Goal: Task Accomplishment & Management: Use online tool/utility

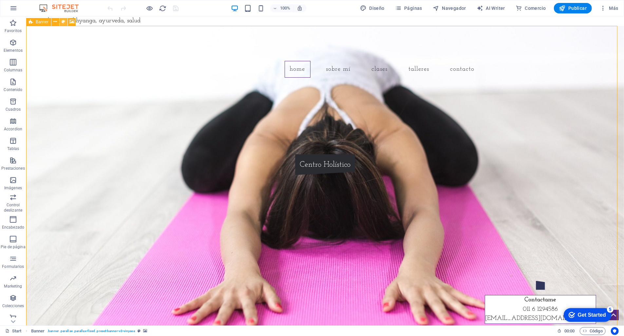
click at [0, 0] on button at bounding box center [0, 0] width 0 height 0
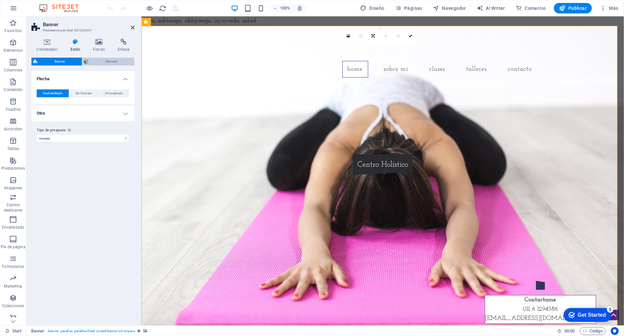
click at [111, 61] on span "Element" at bounding box center [112, 62] width 42 height 8
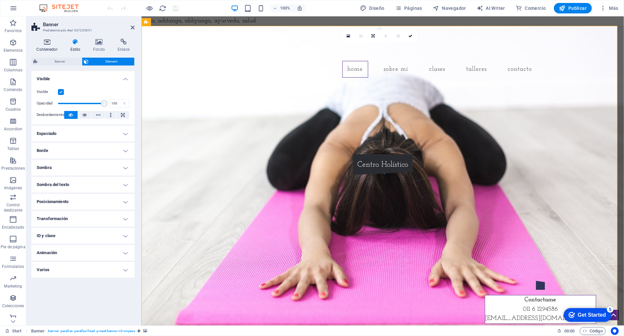
click at [47, 47] on h4 "Contenedor" at bounding box center [48, 46] width 34 height 14
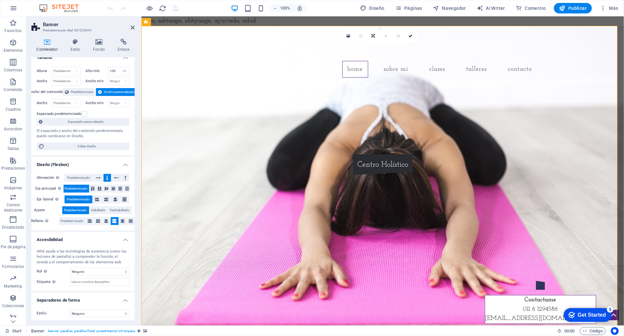
scroll to position [10, 0]
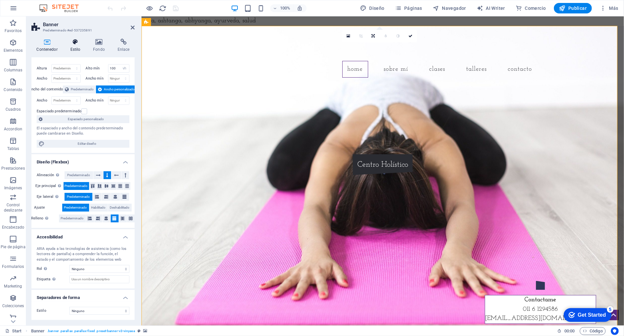
click at [75, 48] on h4 "Estilo" at bounding box center [76, 46] width 23 height 14
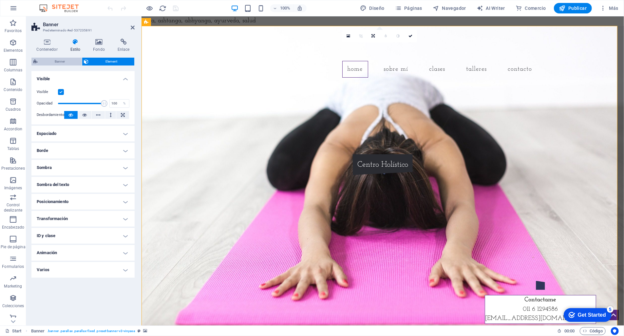
click at [60, 61] on span "Banner" at bounding box center [60, 62] width 40 height 8
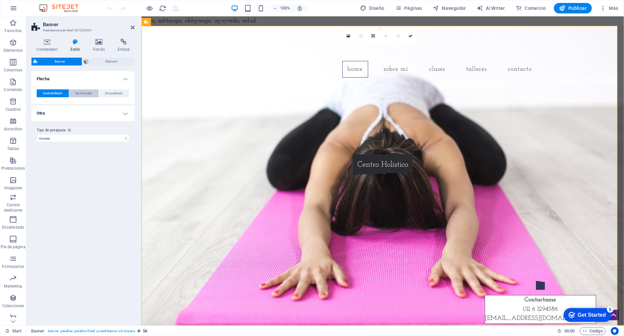
click at [86, 92] on span "Sin formato" at bounding box center [83, 93] width 17 height 8
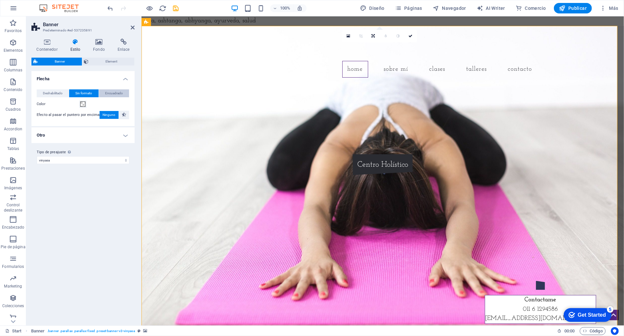
click at [112, 91] on span "Encuadrado" at bounding box center [114, 93] width 18 height 8
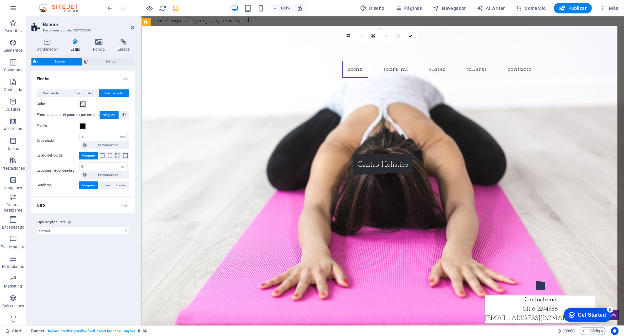
click at [54, 63] on span "Banner" at bounding box center [60, 62] width 40 height 8
click at [97, 48] on h4 "Fondo" at bounding box center [100, 46] width 25 height 14
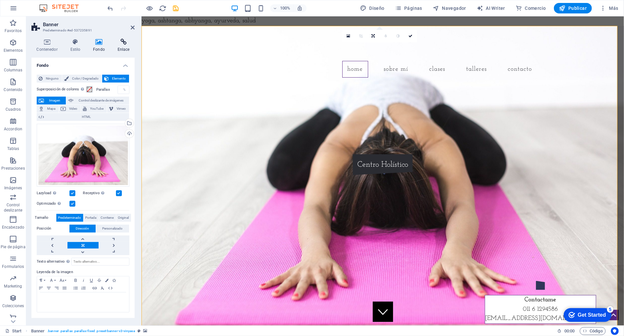
click at [125, 44] on icon at bounding box center [123, 42] width 22 height 7
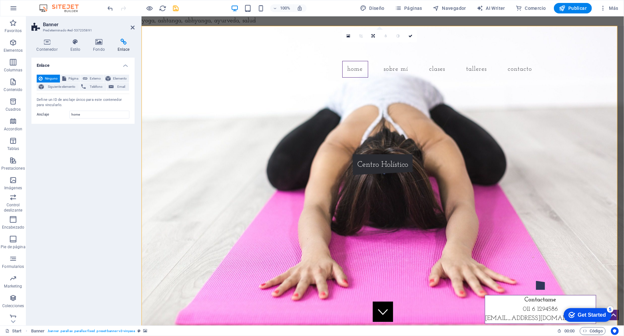
drag, startPoint x: 238, startPoint y: 20, endPoint x: 236, endPoint y: 16, distance: 4.1
click at [95, 46] on h4 "Fondo" at bounding box center [100, 46] width 25 height 14
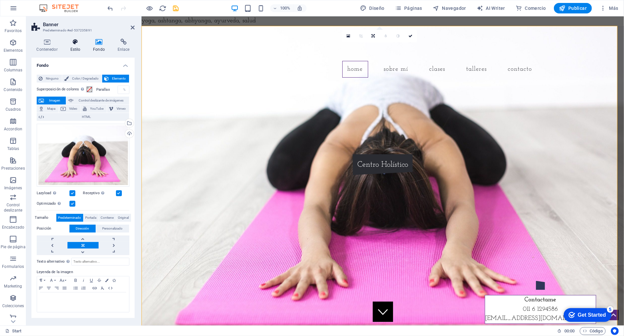
click at [80, 45] on h4 "Estilo" at bounding box center [76, 46] width 23 height 14
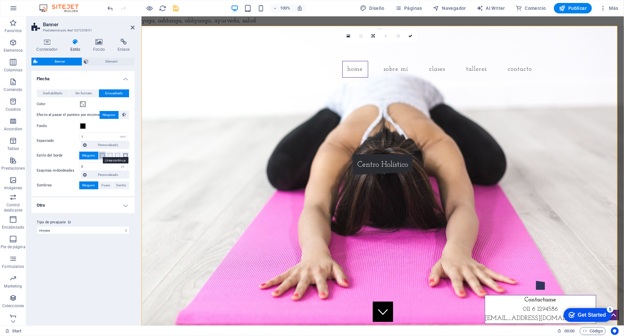
click at [102, 157] on span at bounding box center [102, 155] width 5 height 5
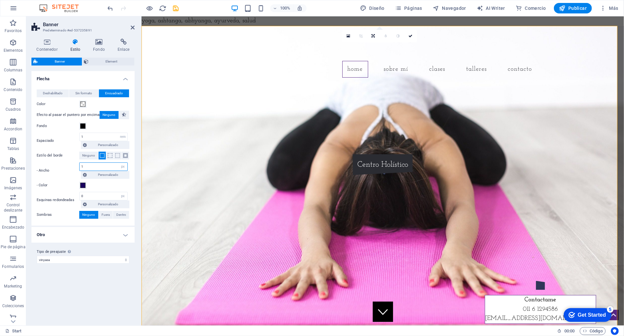
click at [88, 167] on input "1" at bounding box center [104, 167] width 48 height 8
type input "8"
click at [79, 280] on div "Variantes Predeterminado Flecha Deshabilitado Sin formato Encuadrado Color Efec…" at bounding box center [82, 195] width 103 height 249
click at [90, 138] on input "1" at bounding box center [104, 137] width 48 height 8
type input "1"
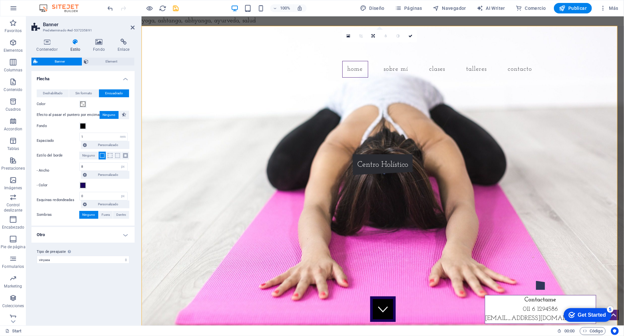
click at [60, 284] on div "Variantes Predeterminado Flecha Deshabilitado Sin formato Encuadrado Color Efec…" at bounding box center [82, 195] width 103 height 249
click at [379, 317] on figure at bounding box center [383, 309] width 26 height 26
click at [84, 185] on span at bounding box center [82, 185] width 5 height 5
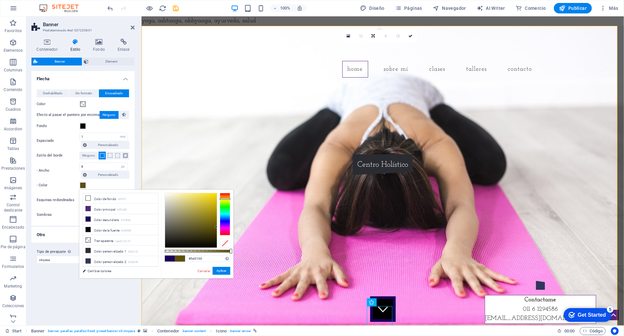
click at [224, 199] on div at bounding box center [225, 214] width 10 height 43
type input "#e7d13f"
drag, startPoint x: 205, startPoint y: 205, endPoint x: 202, endPoint y: 198, distance: 7.9
click at [202, 198] on div at bounding box center [191, 220] width 52 height 54
click at [56, 276] on div "Variantes Predeterminado Flecha Deshabilitado Sin formato Encuadrado Color Efec…" at bounding box center [82, 195] width 103 height 249
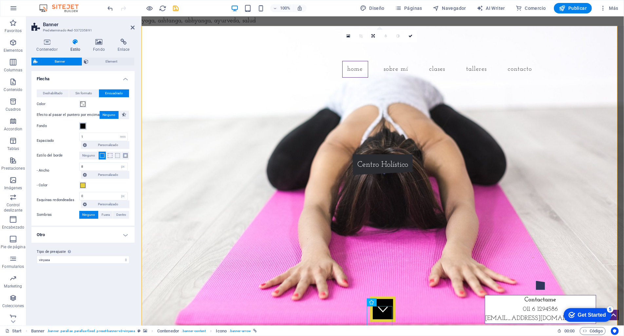
click at [80, 128] on span at bounding box center [82, 126] width 5 height 5
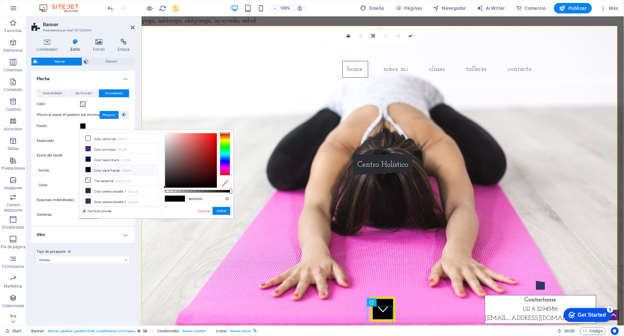
click at [226, 140] on div at bounding box center [225, 154] width 10 height 43
drag, startPoint x: 200, startPoint y: 142, endPoint x: 197, endPoint y: 136, distance: 6.3
click at [197, 136] on div at bounding box center [191, 160] width 52 height 54
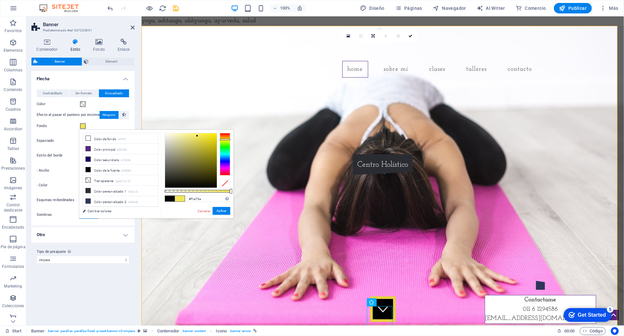
drag, startPoint x: 224, startPoint y: 145, endPoint x: 224, endPoint y: 140, distance: 5.6
click at [224, 140] on div at bounding box center [225, 154] width 10 height 43
click at [192, 136] on div at bounding box center [191, 160] width 52 height 54
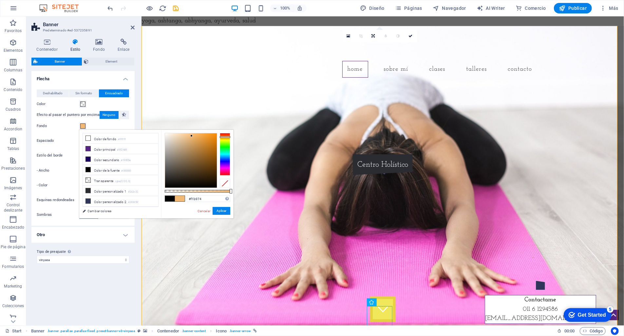
click at [226, 137] on div at bounding box center [225, 154] width 10 height 43
click at [224, 139] on div at bounding box center [225, 154] width 10 height 43
drag, startPoint x: 192, startPoint y: 136, endPoint x: 198, endPoint y: 139, distance: 6.6
click at [198, 139] on div at bounding box center [196, 139] width 2 height 2
click at [222, 138] on div at bounding box center [225, 154] width 10 height 43
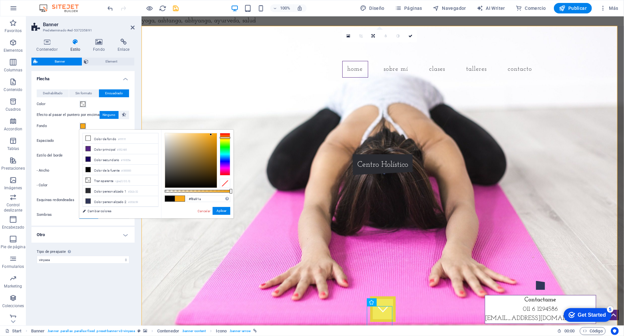
drag, startPoint x: 200, startPoint y: 139, endPoint x: 212, endPoint y: 139, distance: 12.5
click at [211, 135] on div at bounding box center [191, 160] width 52 height 54
type input "#f5a81b"
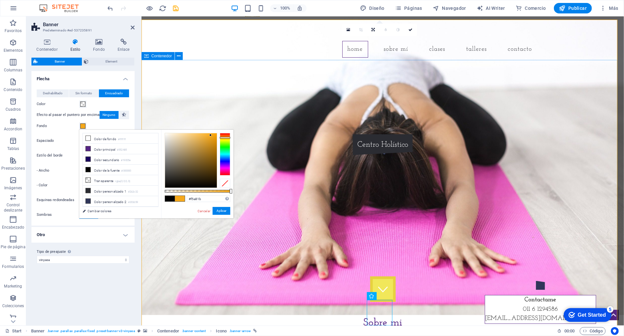
scroll to position [105, 0]
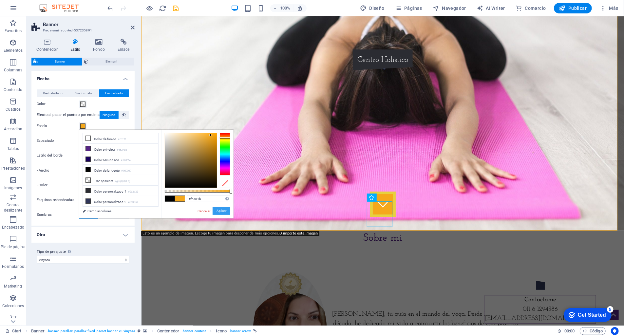
click at [221, 211] on button "Aplicar" at bounding box center [222, 211] width 18 height 8
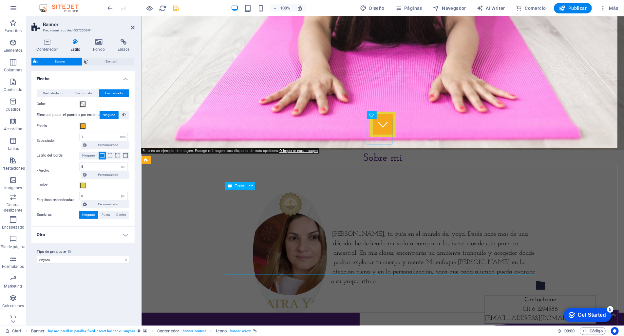
scroll to position [187, 0]
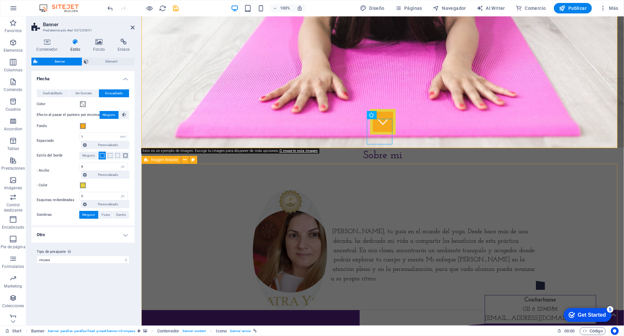
click at [364, 188] on div "[PERSON_NAME], tu guía en el mundo del yoga. Desde hace más de una década, he d…" at bounding box center [382, 236] width 483 height 147
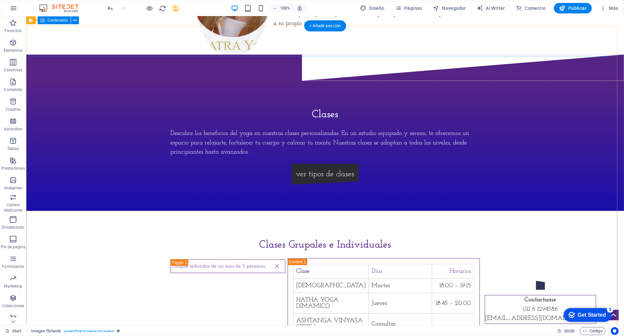
scroll to position [0, 0]
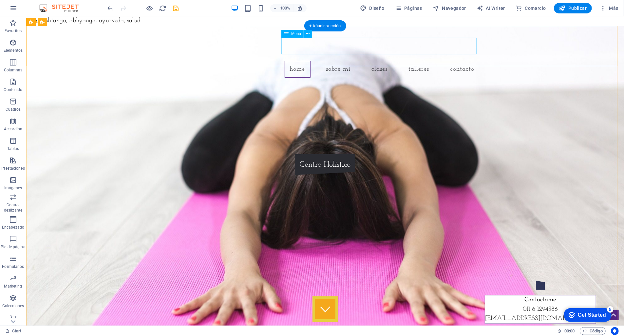
click at [379, 61] on nav "Home Sobre mí Clases talleres Contacto" at bounding box center [324, 69] width 309 height 17
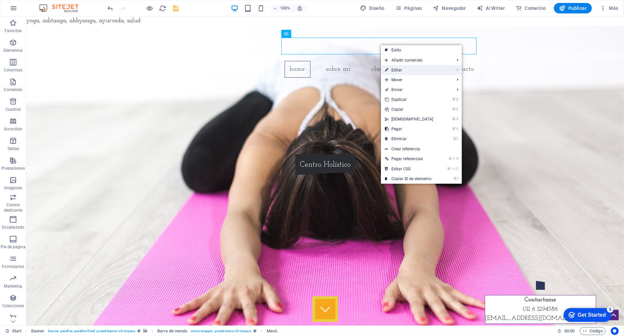
click at [404, 69] on link "⏎ Editar" at bounding box center [409, 70] width 56 height 10
select select
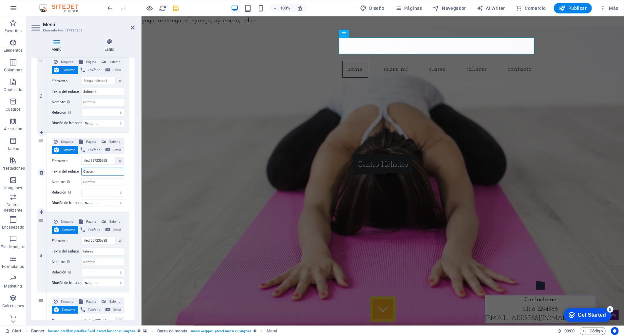
click at [99, 173] on input "Clases" at bounding box center [102, 172] width 43 height 8
drag, startPoint x: 99, startPoint y: 173, endPoint x: 80, endPoint y: 170, distance: 19.2
click at [80, 170] on div "Texto del enlace Clases" at bounding box center [88, 172] width 72 height 8
type input "Pr"
select select
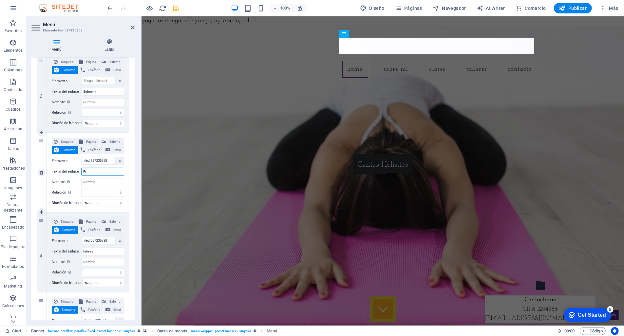
select select
type input "Pr+acticas"
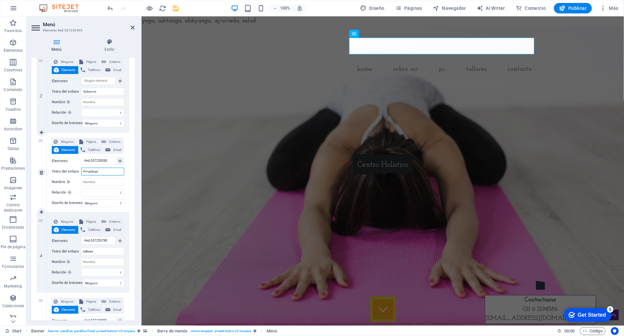
select select
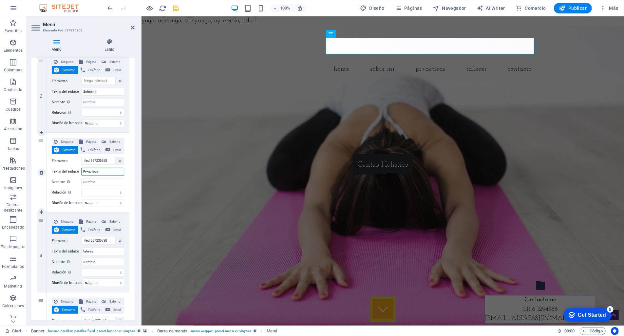
drag, startPoint x: 103, startPoint y: 171, endPoint x: 71, endPoint y: 167, distance: 31.7
click at [71, 167] on div "Ninguno Página Externo Elemento Teléfono Email Página Start Subpage Legal Notic…" at bounding box center [88, 167] width 72 height 59
type input "Clss"
select select
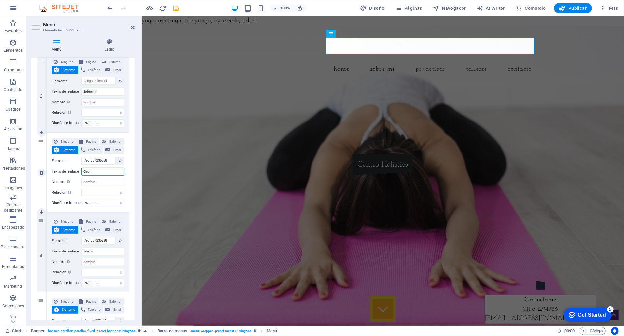
select select
type input "Clases"
select select
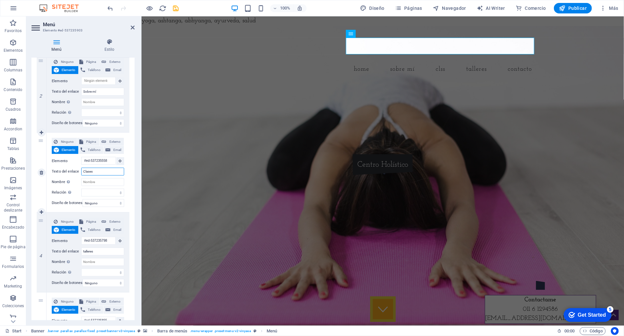
select select
type input "Clases Yoga"
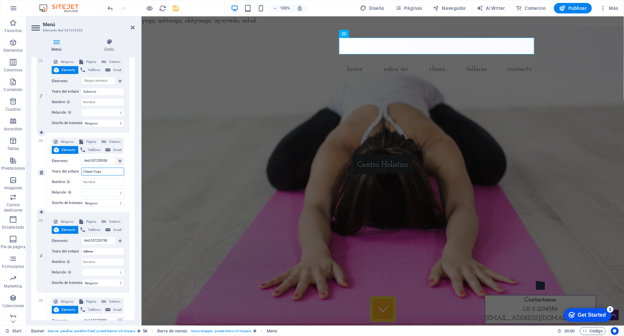
select select
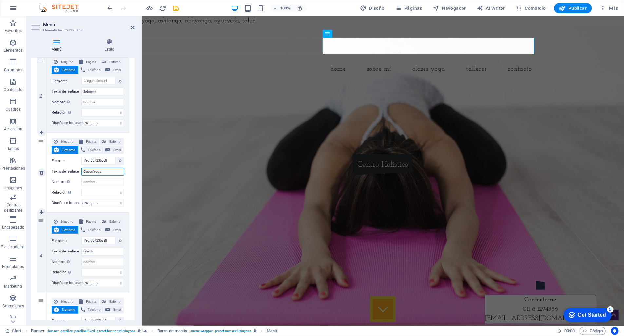
click at [86, 174] on input "Clases Yoga" at bounding box center [102, 172] width 43 height 8
click at [86, 173] on input "Clases Yoga" at bounding box center [102, 172] width 43 height 8
type input "Prácticas Yoga"
select select
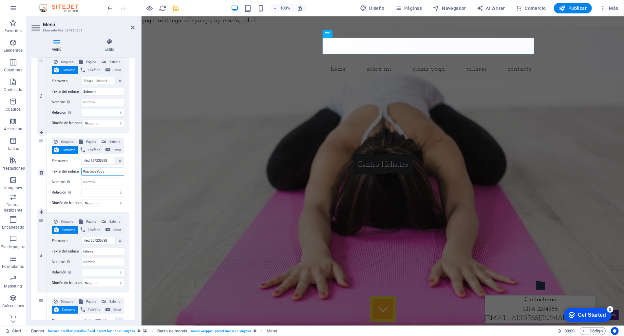
select select
type input "Prácticas de Yoga"
select select
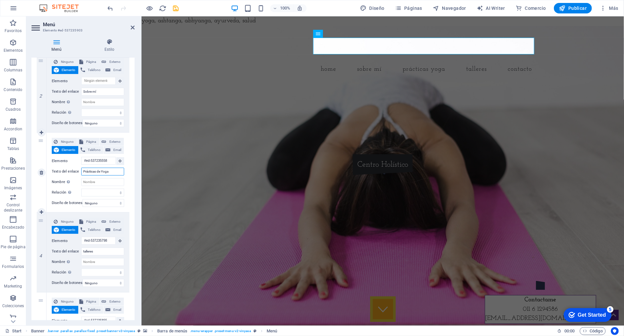
select select
click at [89, 172] on input "Prácticas de Yoga" at bounding box center [102, 172] width 43 height 8
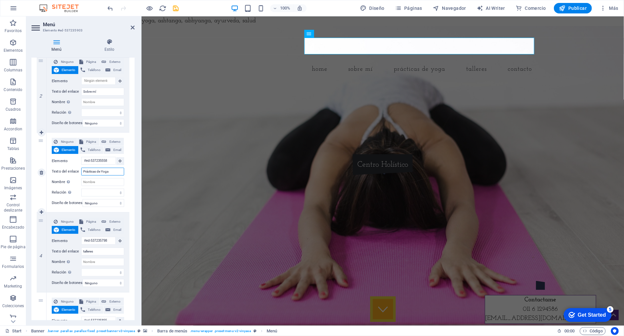
click at [89, 172] on input "Prácticas de Yoga" at bounding box center [102, 172] width 43 height 8
type input "Clases de Yoga"
select select
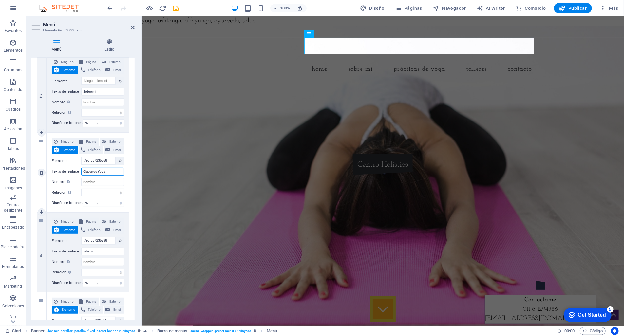
select select
type input "Clases de Yoga"
click at [70, 149] on span "Elemento" at bounding box center [68, 150] width 15 height 8
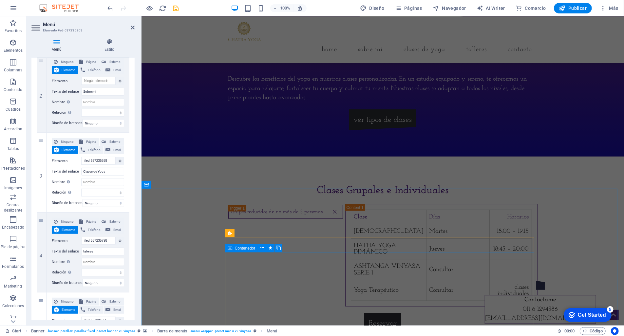
scroll to position [575, 0]
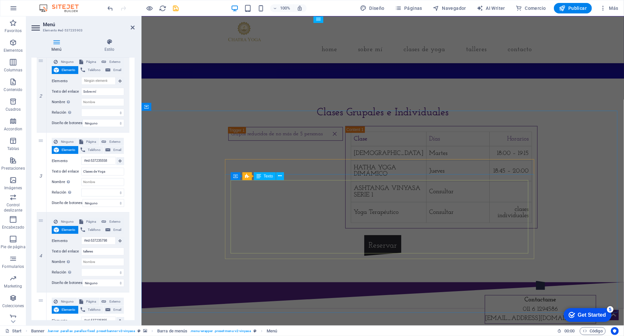
click at [351, 189] on div "Clase [PERSON_NAME] Horarios HATHA YOGA Martes 18:00 – 19:15 HATHA YOGA DIMÁMIC…" at bounding box center [441, 177] width 181 height 92
